Goal: Check status: Check status

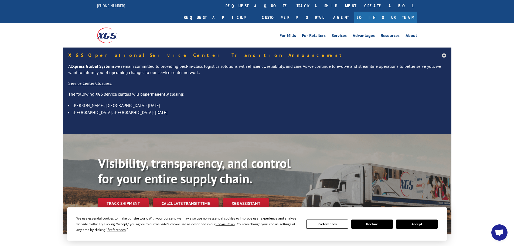
click at [435, 224] on button "Accept" at bounding box center [417, 223] width 42 height 9
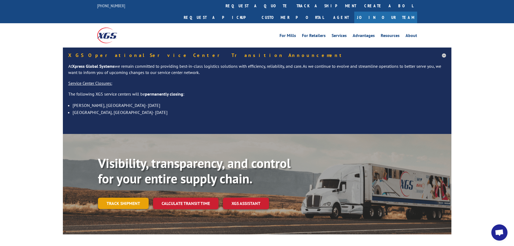
click at [133, 197] on link "Track shipment" at bounding box center [123, 202] width 51 height 11
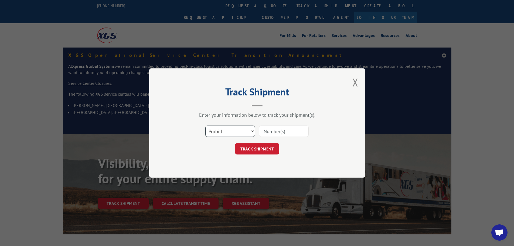
click at [218, 133] on select "Select category... Probill BOL PO" at bounding box center [230, 130] width 50 height 11
select select "bol"
click at [205, 125] on select "Select category... Probill BOL PO" at bounding box center [230, 130] width 50 height 11
click at [270, 135] on input at bounding box center [284, 130] width 50 height 11
paste input "8509703982"
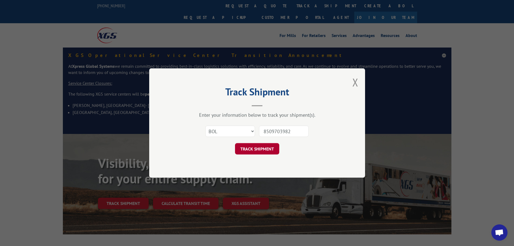
type input "8509703982"
click at [256, 145] on button "TRACK SHIPMENT" at bounding box center [257, 148] width 44 height 11
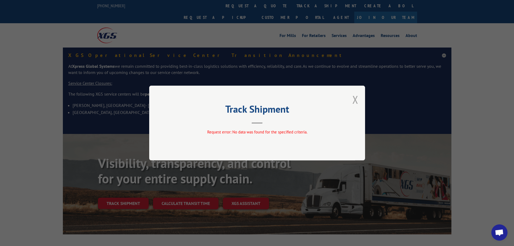
click at [356, 101] on button "Close modal" at bounding box center [355, 99] width 6 height 14
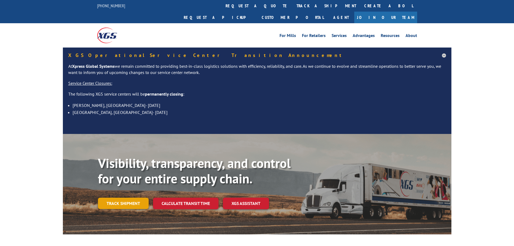
click at [122, 197] on link "Track shipment" at bounding box center [123, 202] width 51 height 11
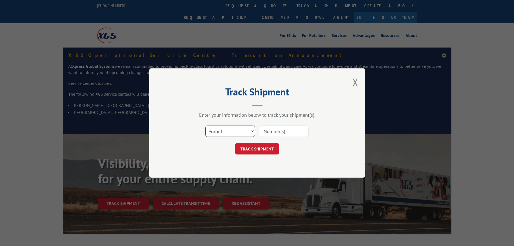
click at [223, 130] on select "Select category... Probill BOL PO" at bounding box center [230, 130] width 50 height 11
select select "po"
click at [205, 125] on select "Select category... Probill BOL PO" at bounding box center [230, 130] width 50 height 11
click at [264, 132] on input at bounding box center [284, 130] width 50 height 11
paste input "04521762"
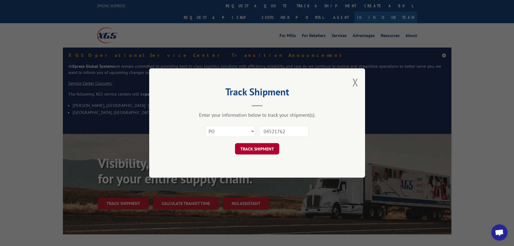
type input "04521762"
click at [270, 146] on button "TRACK SHIPMENT" at bounding box center [257, 148] width 44 height 11
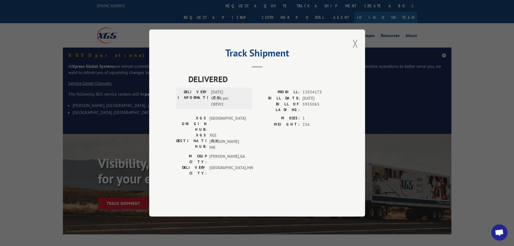
click at [353, 50] on button "Close modal" at bounding box center [355, 43] width 6 height 14
